Goal: Check status: Check status

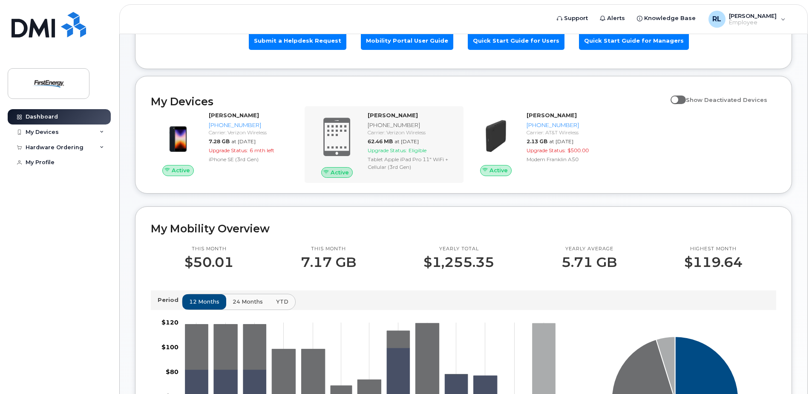
scroll to position [85, 0]
click at [686, 97] on span at bounding box center [678, 99] width 15 height 9
click at [678, 97] on input "Show Deactivated Devices" at bounding box center [674, 94] width 7 height 7
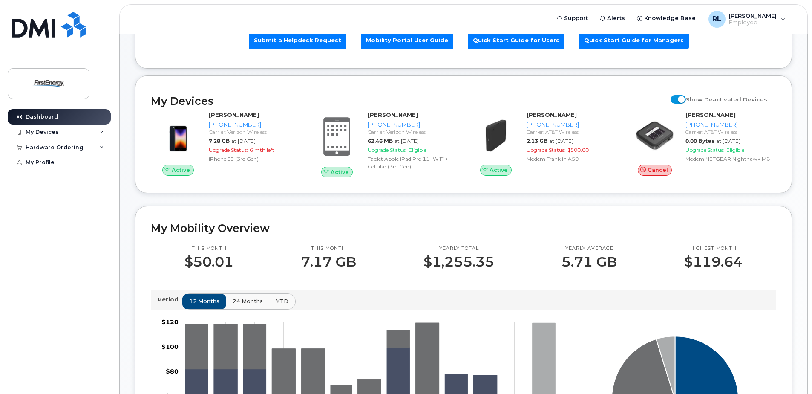
click at [686, 97] on span at bounding box center [678, 99] width 15 height 9
click at [678, 97] on input "Show Deactivated Devices" at bounding box center [674, 94] width 7 height 7
checkbox input "false"
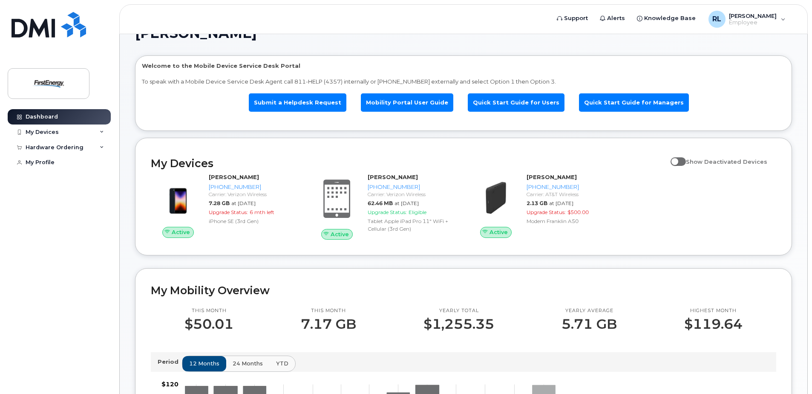
scroll to position [0, 0]
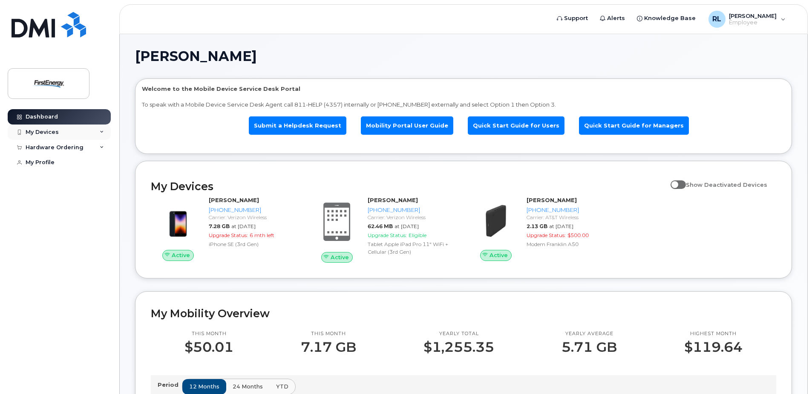
click at [99, 130] on div "My Devices" at bounding box center [59, 131] width 103 height 15
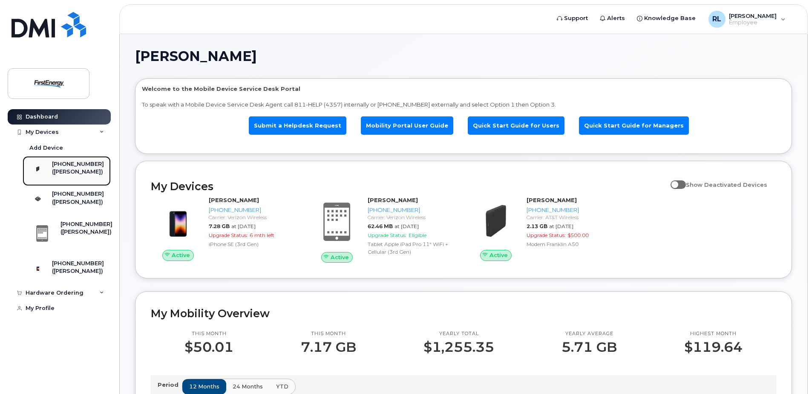
click at [71, 168] on div "([PERSON_NAME])" at bounding box center [78, 172] width 52 height 8
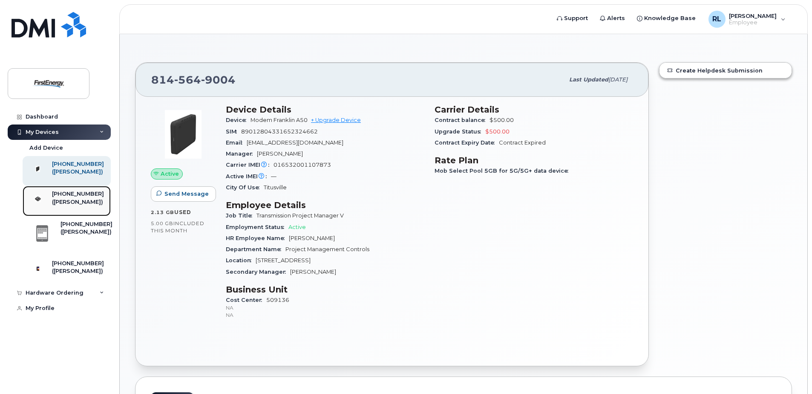
click at [69, 206] on div "([PERSON_NAME])" at bounding box center [78, 202] width 52 height 8
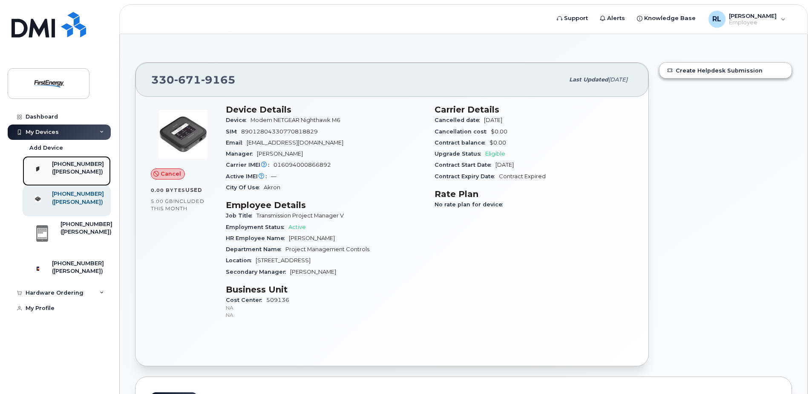
click at [65, 171] on div "([PERSON_NAME])" at bounding box center [78, 172] width 52 height 8
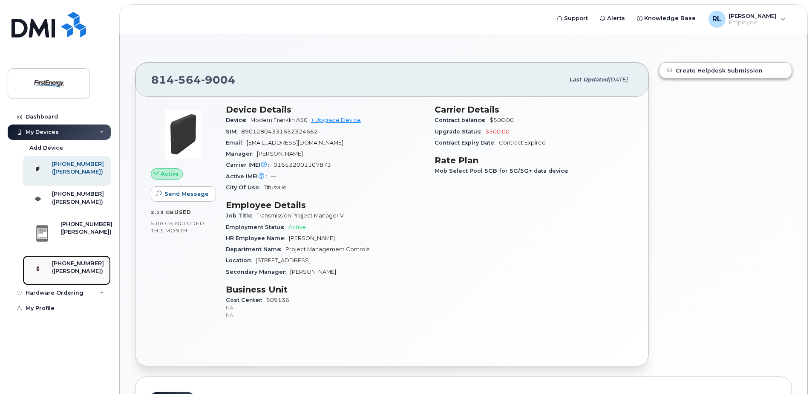
click at [49, 277] on div at bounding box center [38, 268] width 22 height 17
